Goal: Transaction & Acquisition: Obtain resource

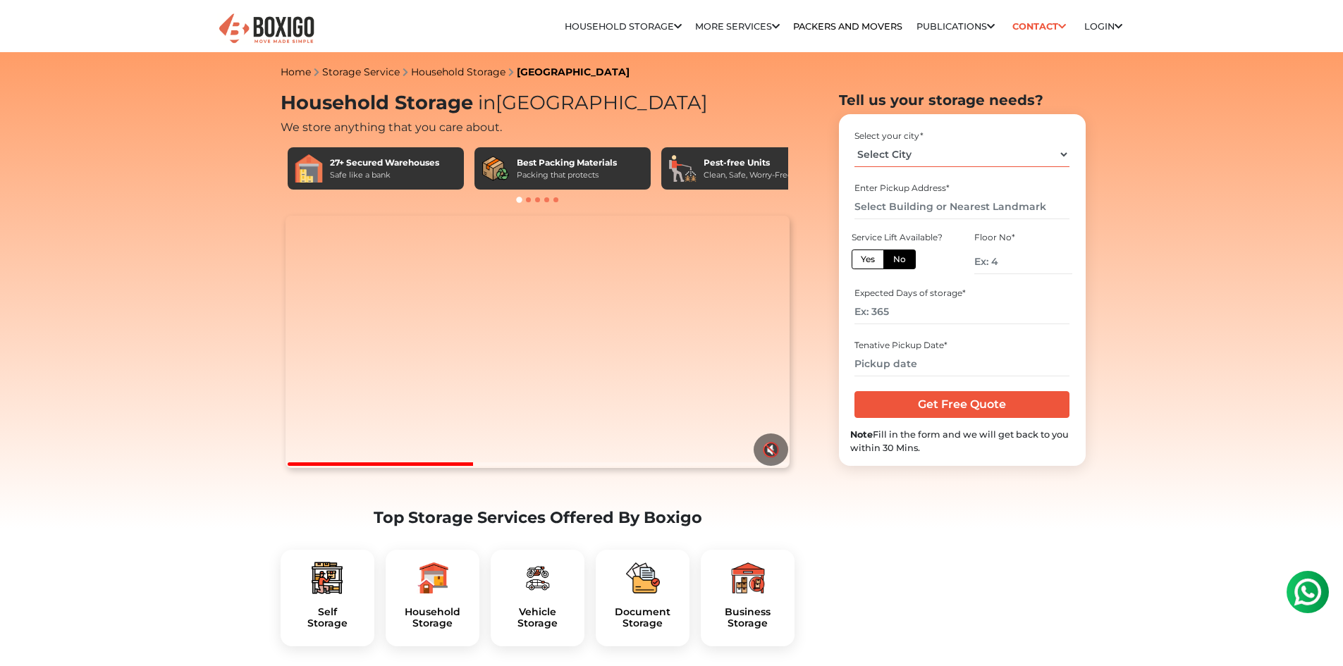
click at [894, 149] on select "Select City [GEOGRAPHIC_DATA] [GEOGRAPHIC_DATA] [GEOGRAPHIC_DATA] [GEOGRAPHIC_D…" at bounding box center [961, 154] width 215 height 25
click at [854, 142] on select "Select City [GEOGRAPHIC_DATA] [GEOGRAPHIC_DATA] [GEOGRAPHIC_DATA] [GEOGRAPHIC_D…" at bounding box center [961, 154] width 215 height 25
drag, startPoint x: 909, startPoint y: 123, endPoint x: 904, endPoint y: 128, distance: 7.5
click at [906, 128] on div "Select your city * Select City [GEOGRAPHIC_DATA] [GEOGRAPHIC_DATA] [GEOGRAPHIC_…" at bounding box center [962, 290] width 247 height 352
click at [902, 149] on select "Select City [GEOGRAPHIC_DATA] [GEOGRAPHIC_DATA] [GEOGRAPHIC_DATA] [GEOGRAPHIC_D…" at bounding box center [961, 154] width 215 height 25
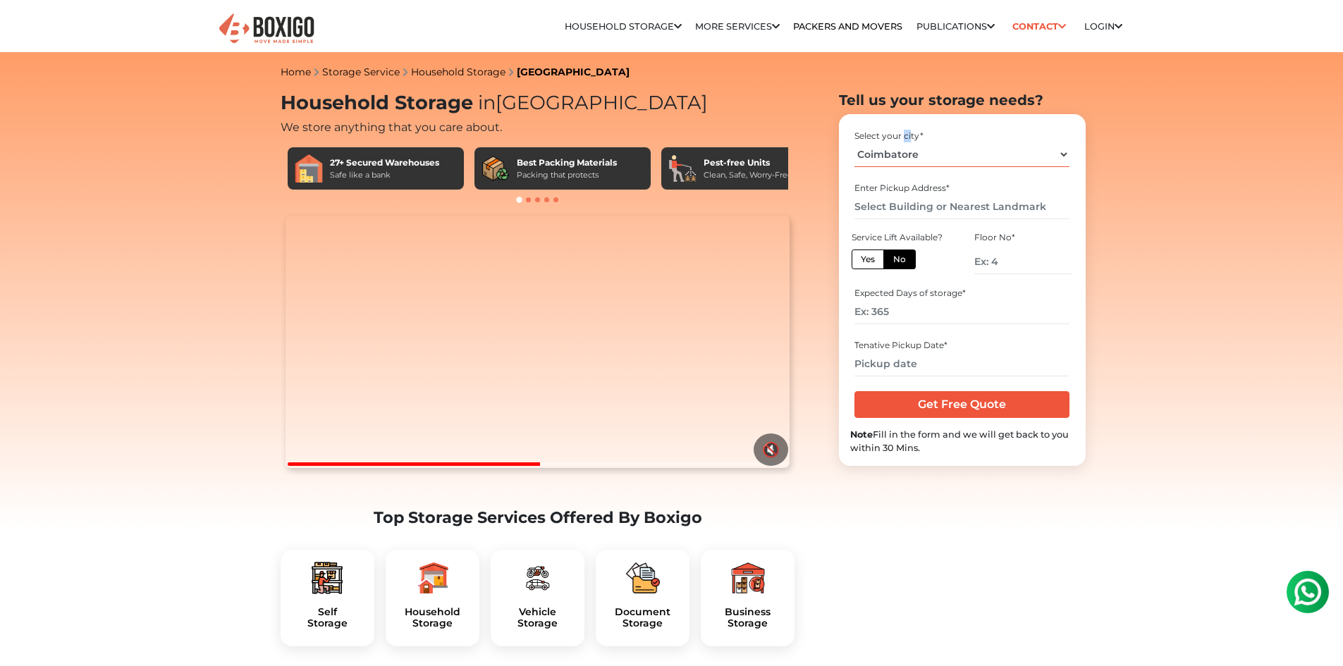
select select "[GEOGRAPHIC_DATA]"
click at [854, 142] on select "Select City [GEOGRAPHIC_DATA] [GEOGRAPHIC_DATA] [GEOGRAPHIC_DATA] [GEOGRAPHIC_D…" at bounding box center [961, 154] width 215 height 25
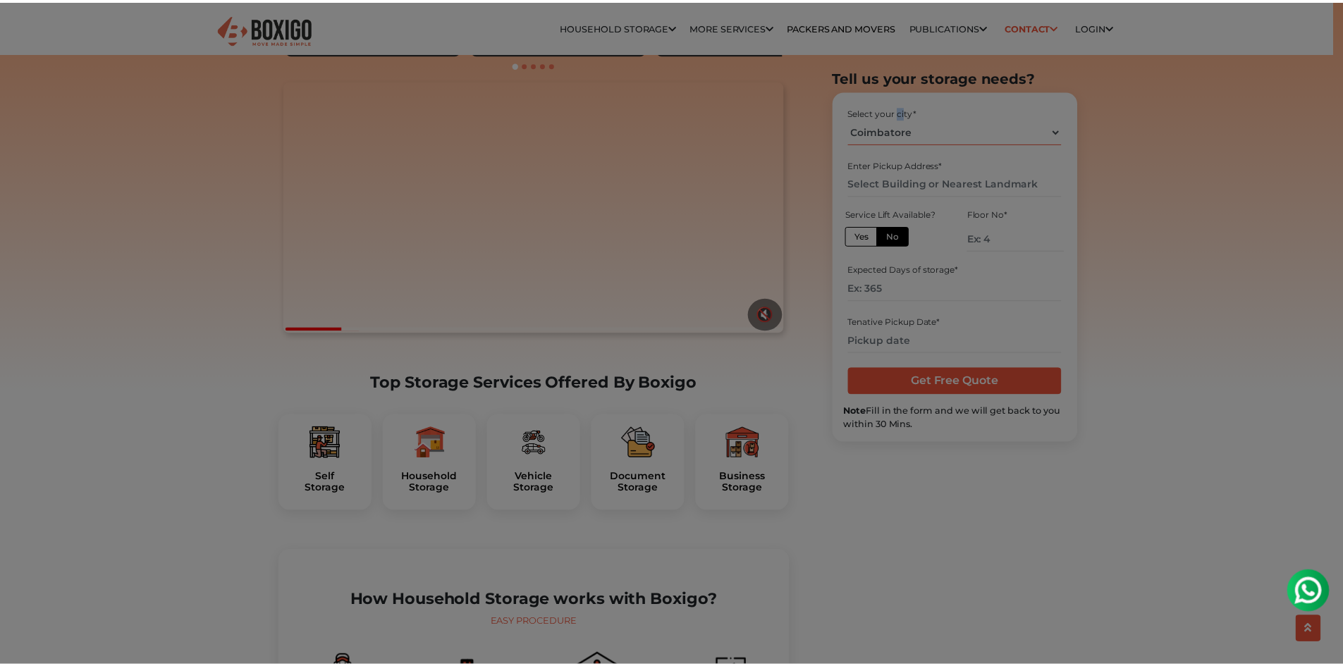
scroll to position [141, 0]
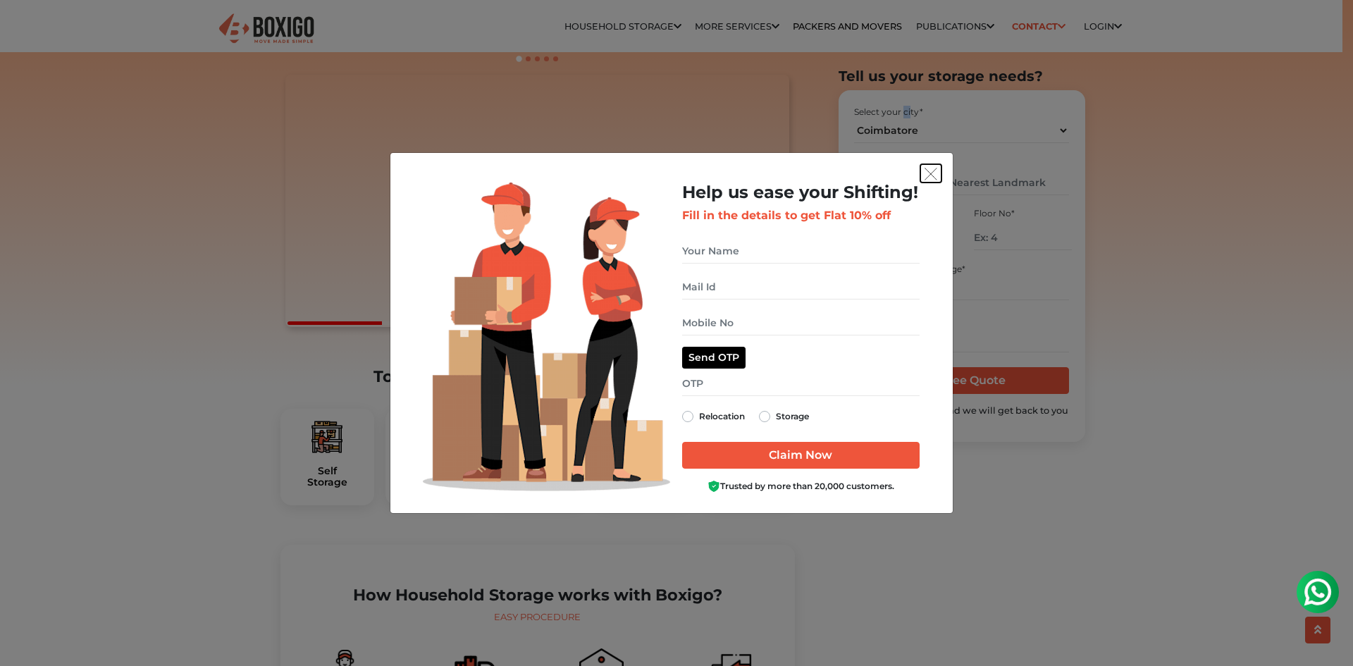
click at [931, 178] on img "get free quote dialog" at bounding box center [931, 174] width 13 height 13
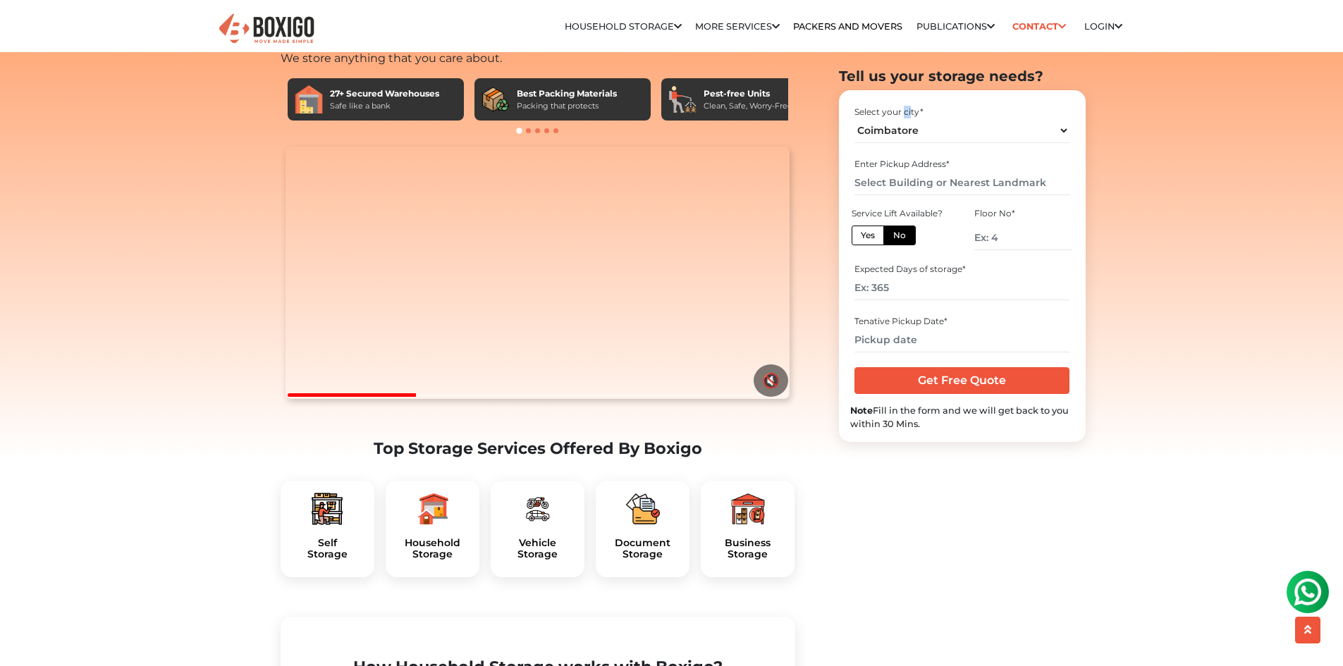
scroll to position [0, 0]
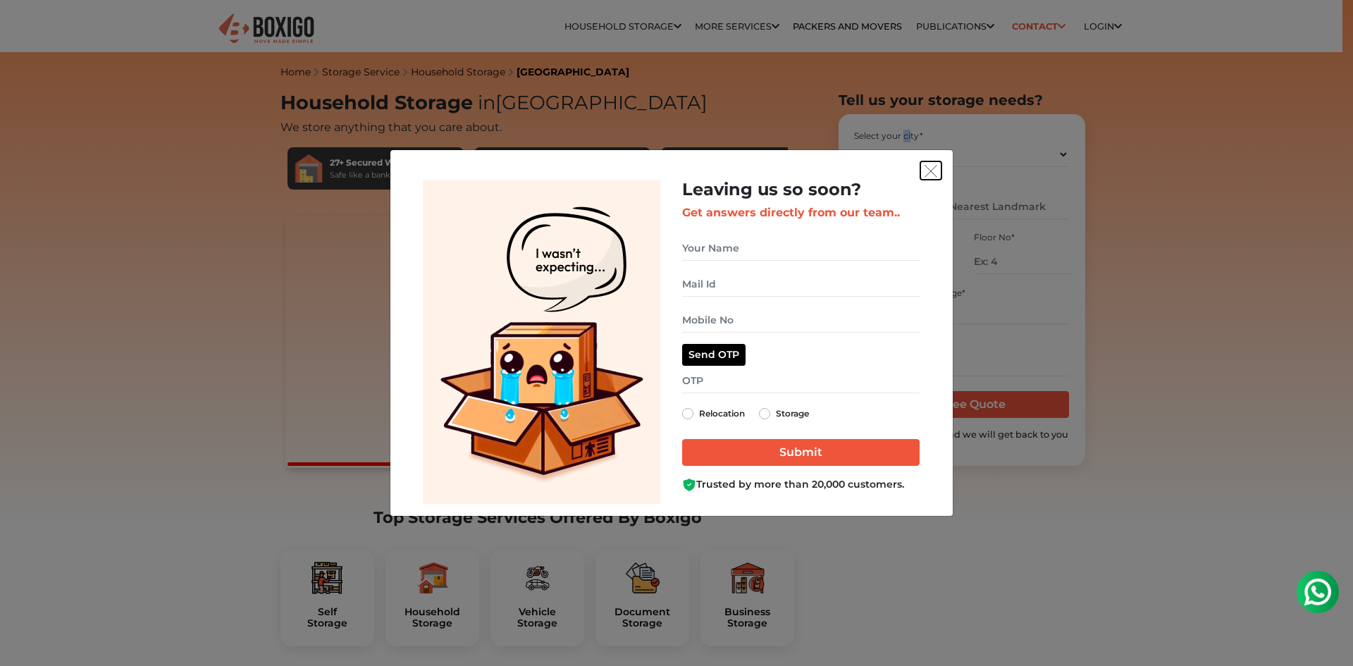
click at [928, 168] on img "get free quote dialog" at bounding box center [931, 171] width 13 height 13
